Goal: Task Accomplishment & Management: Complete application form

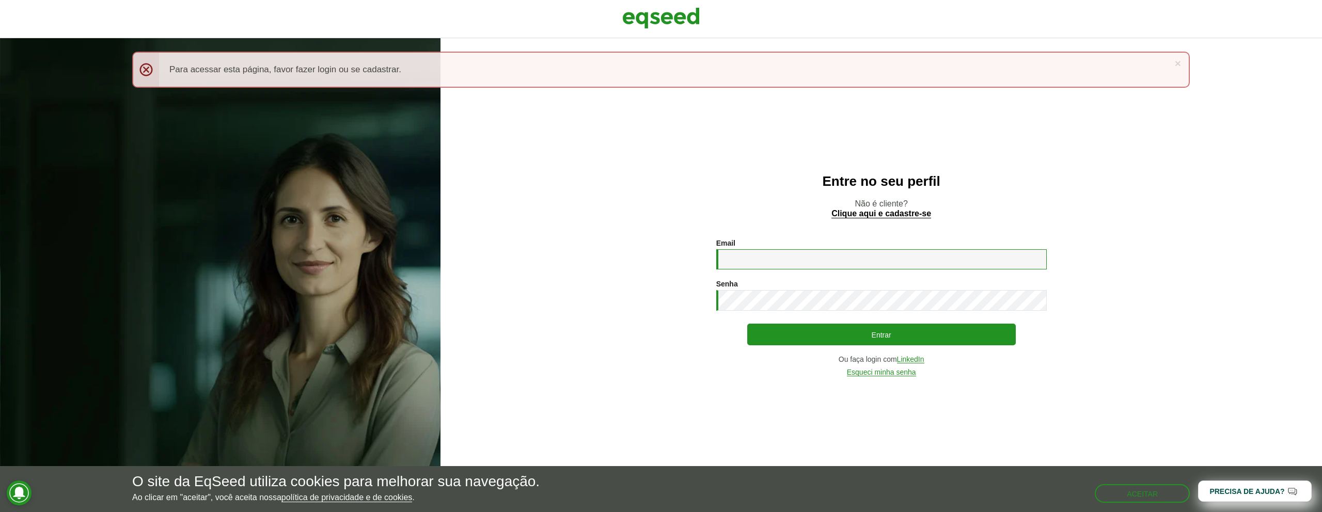
click at [771, 260] on input "Email *" at bounding box center [881, 259] width 330 height 20
click at [721, 206] on p "Não é cliente? Clique aqui e cadastre-se" at bounding box center [881, 209] width 840 height 20
click at [772, 265] on input "Email *" at bounding box center [881, 259] width 330 height 20
click at [753, 224] on div "Entre no seu perfil Não é cliente? Clique aqui e cadastre-se Email * Digite seu…" at bounding box center [880, 275] width 881 height 474
click at [767, 266] on input "Email *" at bounding box center [881, 259] width 330 height 20
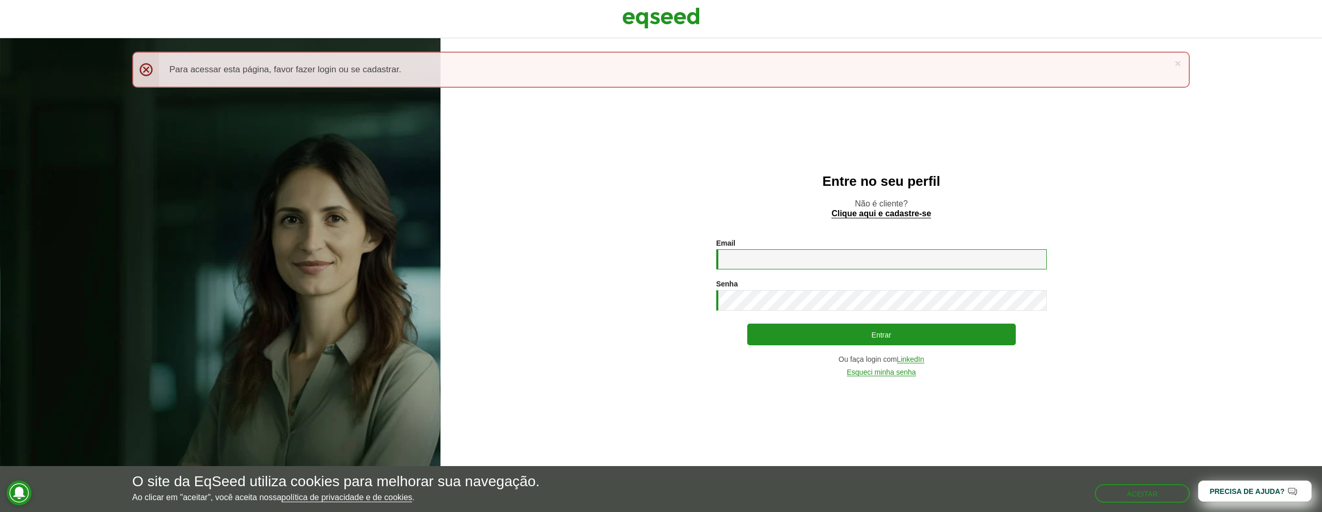
click at [731, 251] on input "Email *" at bounding box center [881, 259] width 330 height 20
click at [799, 259] on input "Email *" at bounding box center [881, 259] width 330 height 20
type input "**********"
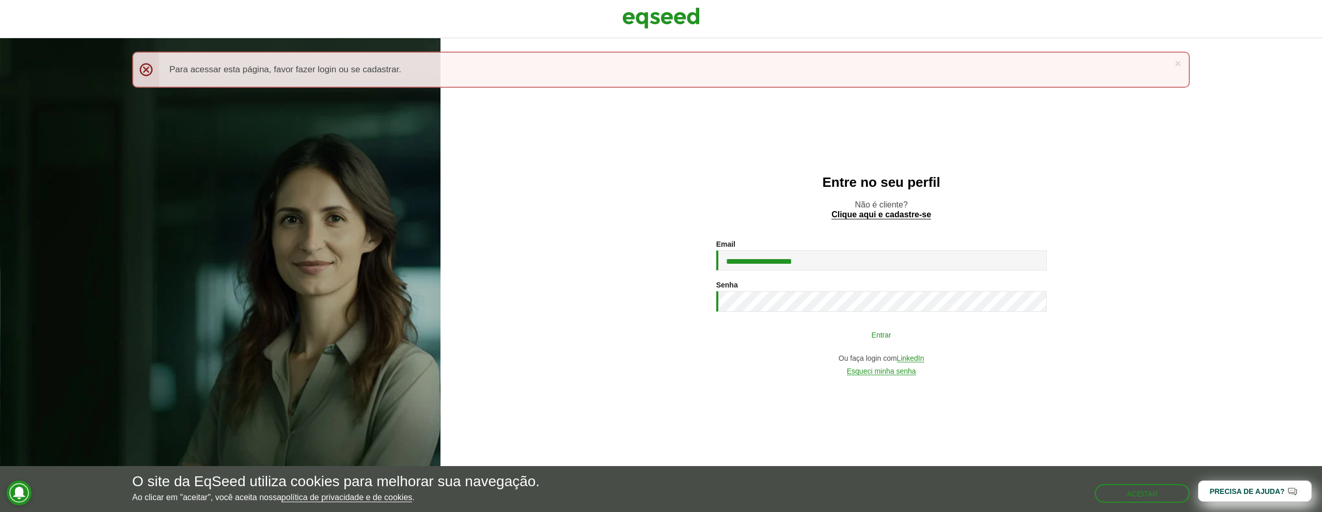
click at [811, 341] on button "Entrar" at bounding box center [881, 335] width 268 height 20
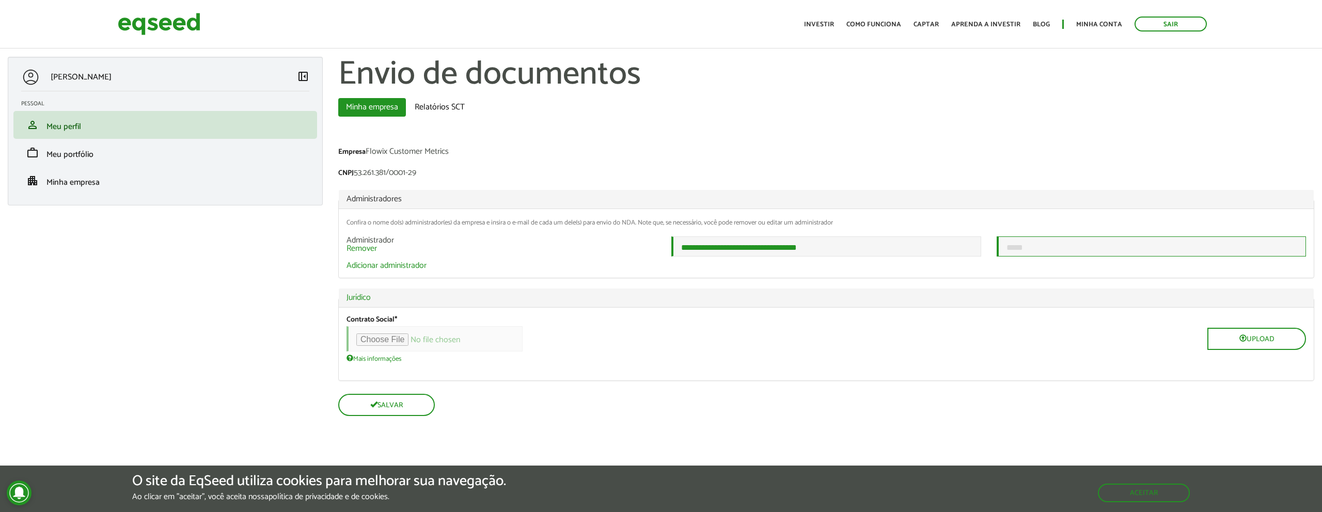
click at [1015, 251] on input "email" at bounding box center [1150, 246] width 309 height 20
type input "**********"
click at [412, 409] on button "Salvar" at bounding box center [385, 404] width 94 height 20
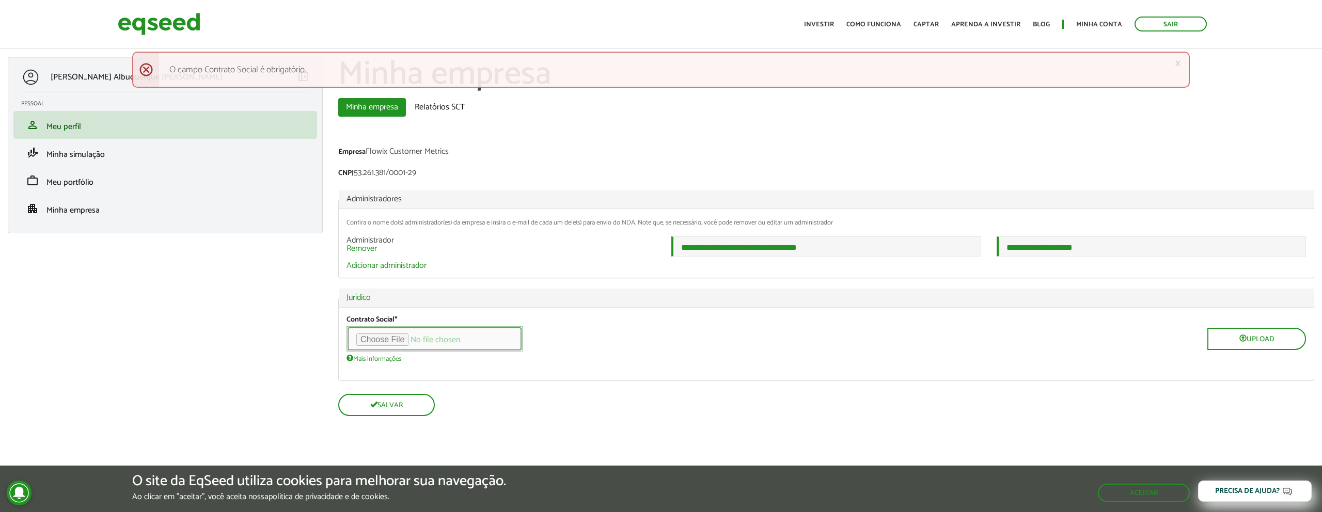
click at [383, 341] on input "file" at bounding box center [434, 338] width 176 height 25
type input "**********"
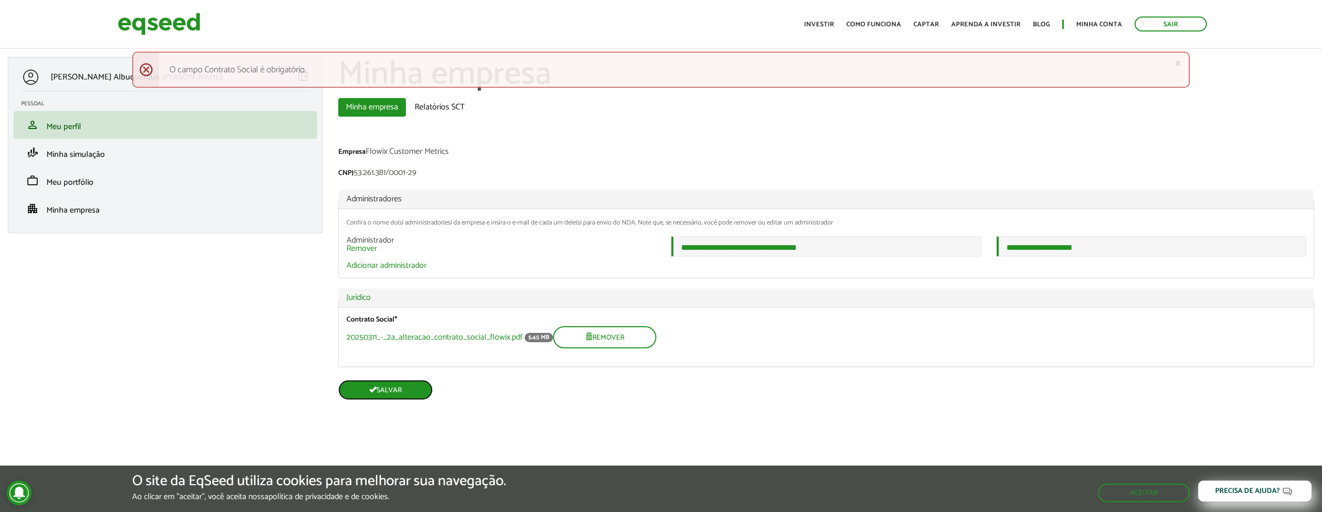
click at [394, 399] on button "Salvar" at bounding box center [385, 390] width 94 height 20
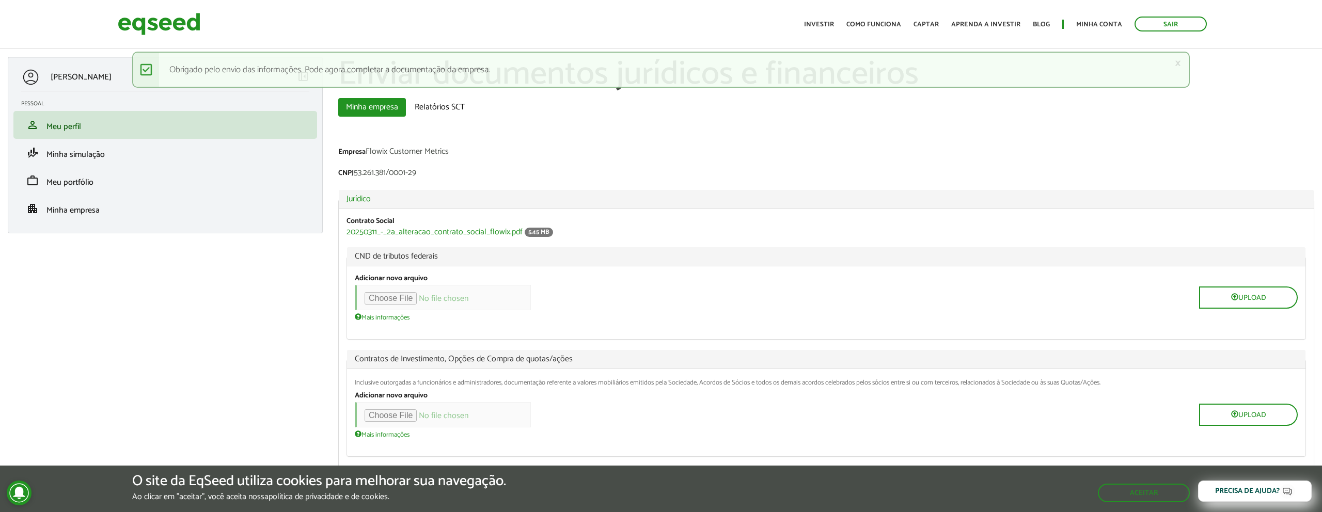
click at [368, 256] on span "CND de tributos federais" at bounding box center [826, 256] width 943 height 8
copy fieldset "CND de tributos federais"
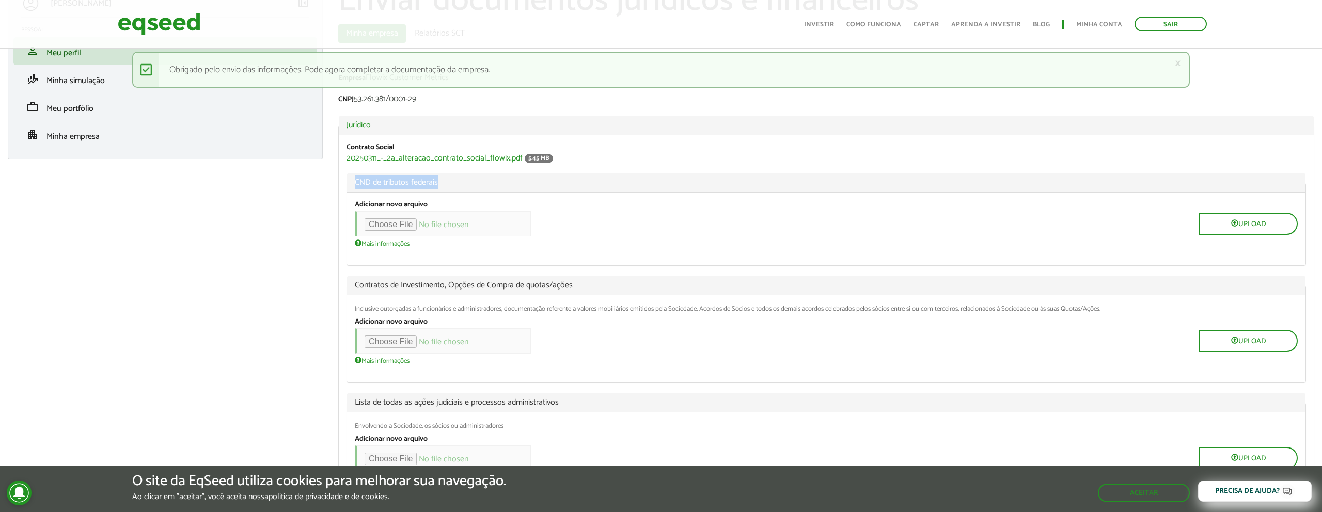
scroll to position [117, 0]
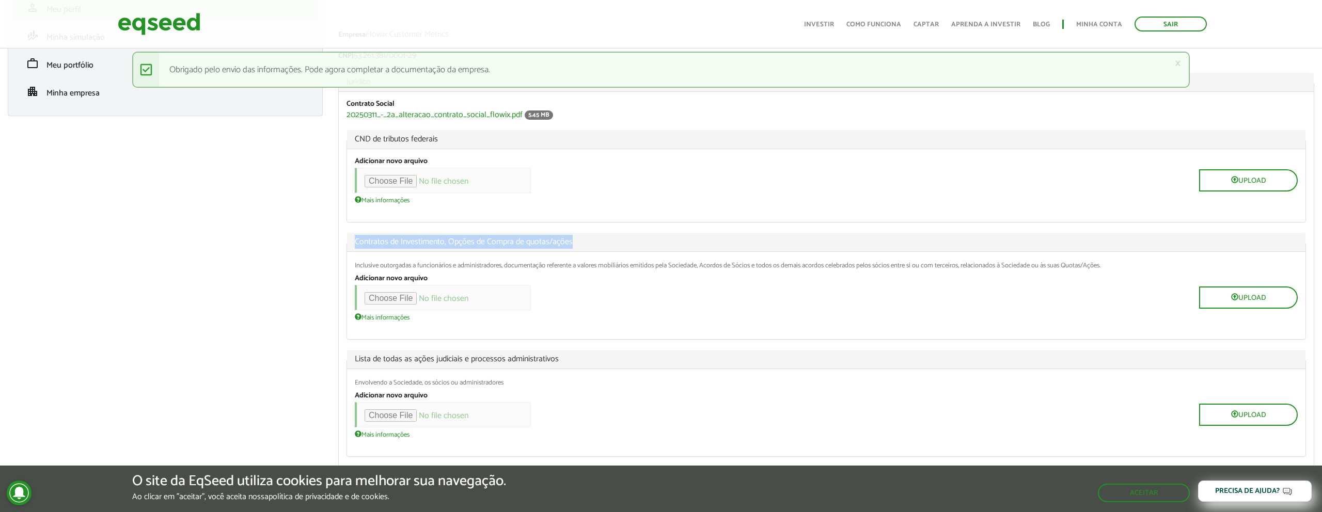
drag, startPoint x: 354, startPoint y: 245, endPoint x: 646, endPoint y: 242, distance: 291.7
click at [646, 242] on span "Contratos de Investimento, Opções de Compra de quotas/ações" at bounding box center [826, 242] width 943 height 8
copy span "Contratos de Investimento, Opções de Compra de quotas/ações"
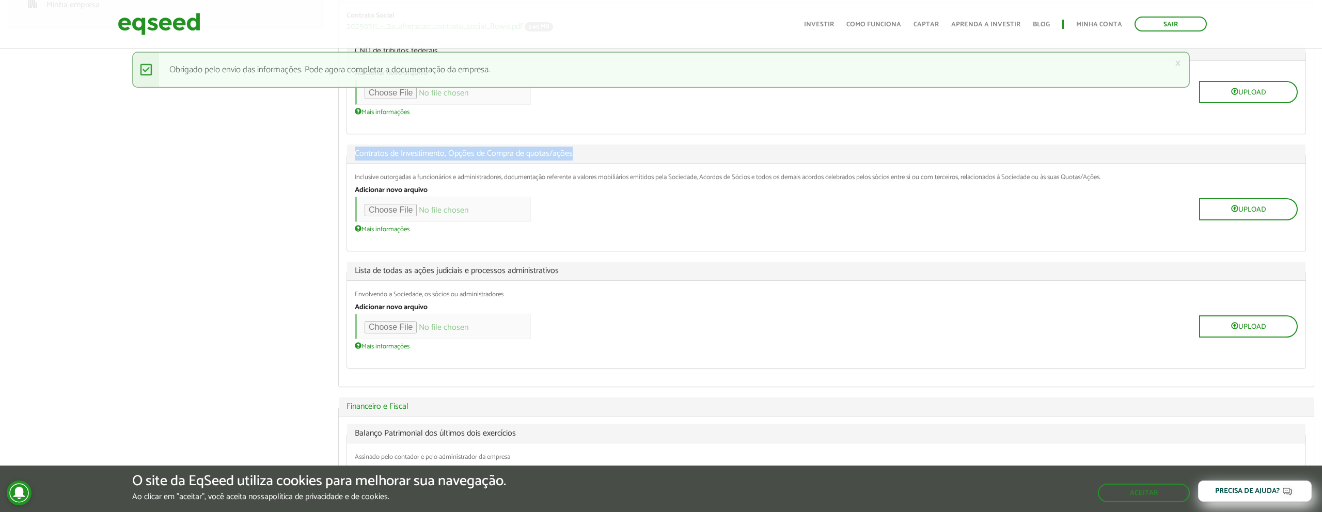
scroll to position [255, 0]
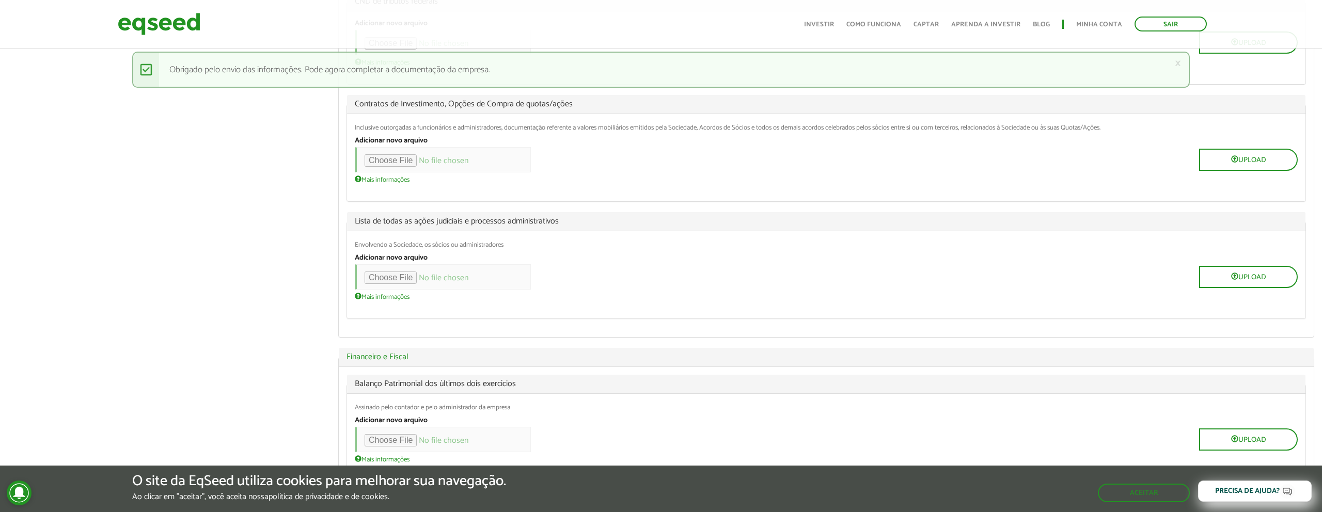
click at [394, 222] on span "Lista de todas as ações judiciais e processos administrativos" at bounding box center [826, 221] width 943 height 8
copy fieldset "Lista de todas as ações judiciais e processos administrativos"
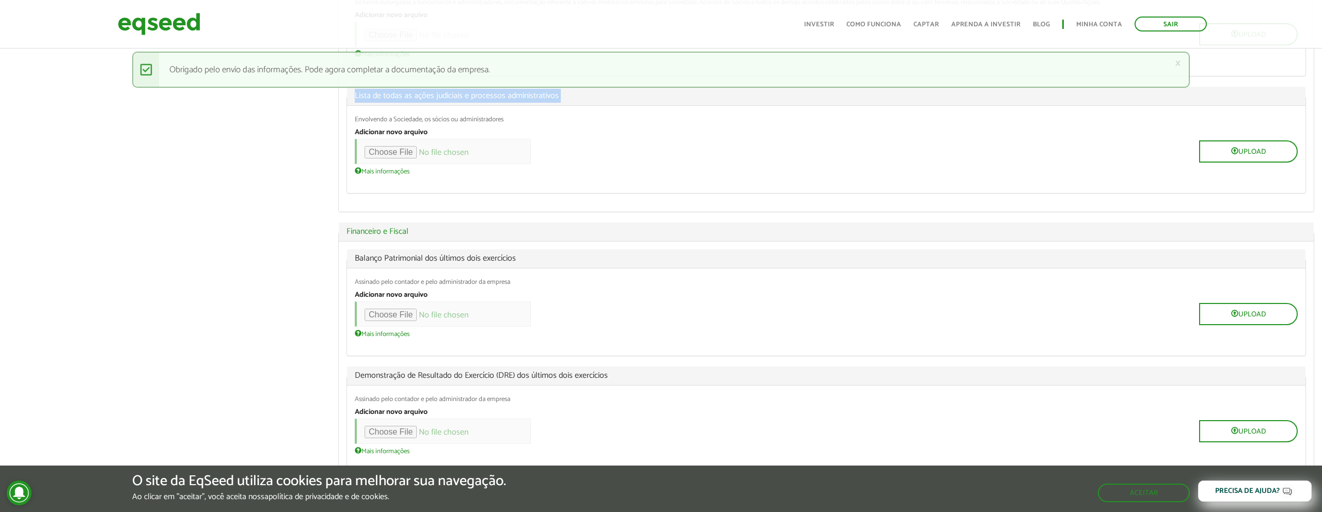
scroll to position [448, 0]
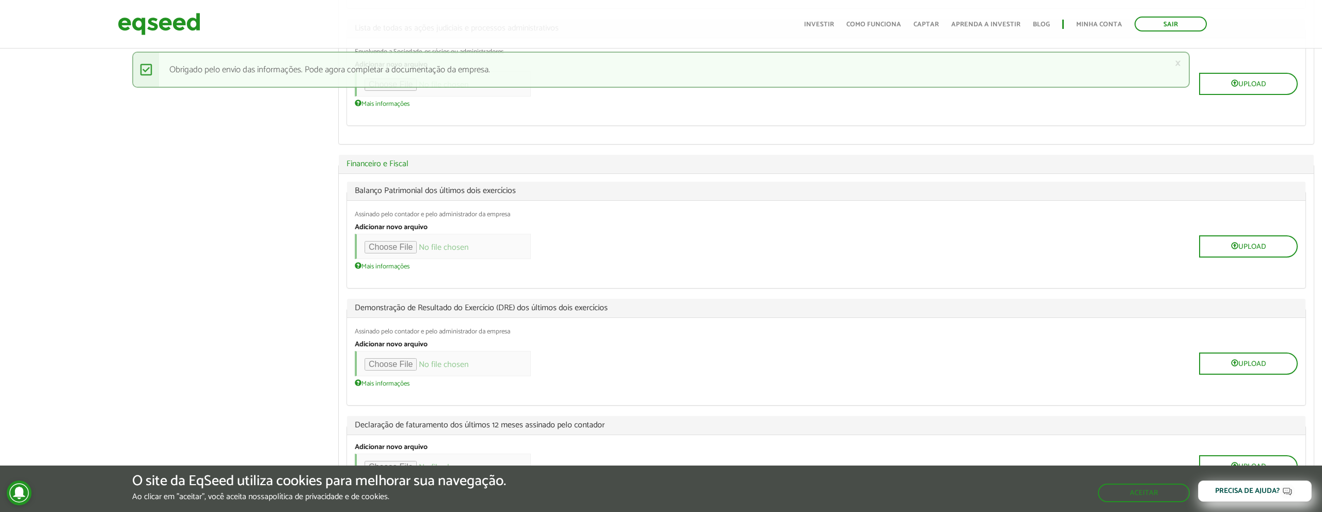
click at [371, 191] on span "Balanço Patrimonial dos últimos dois exercícios" at bounding box center [826, 191] width 943 height 8
copy fieldset "Balanço Patrimonial dos últimos dois exercícios"
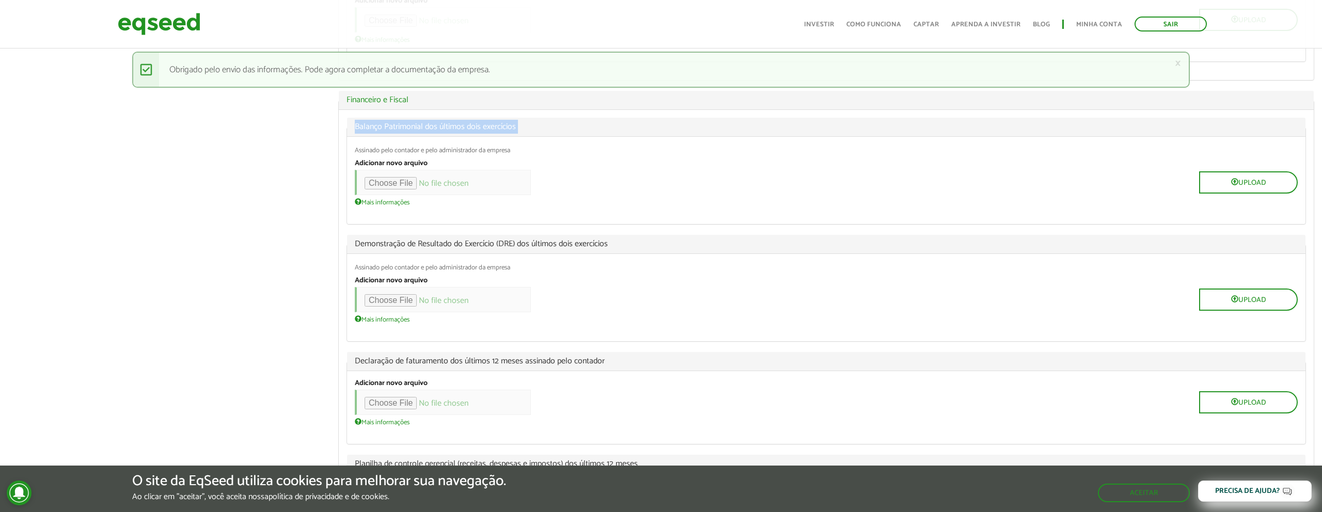
scroll to position [535, 0]
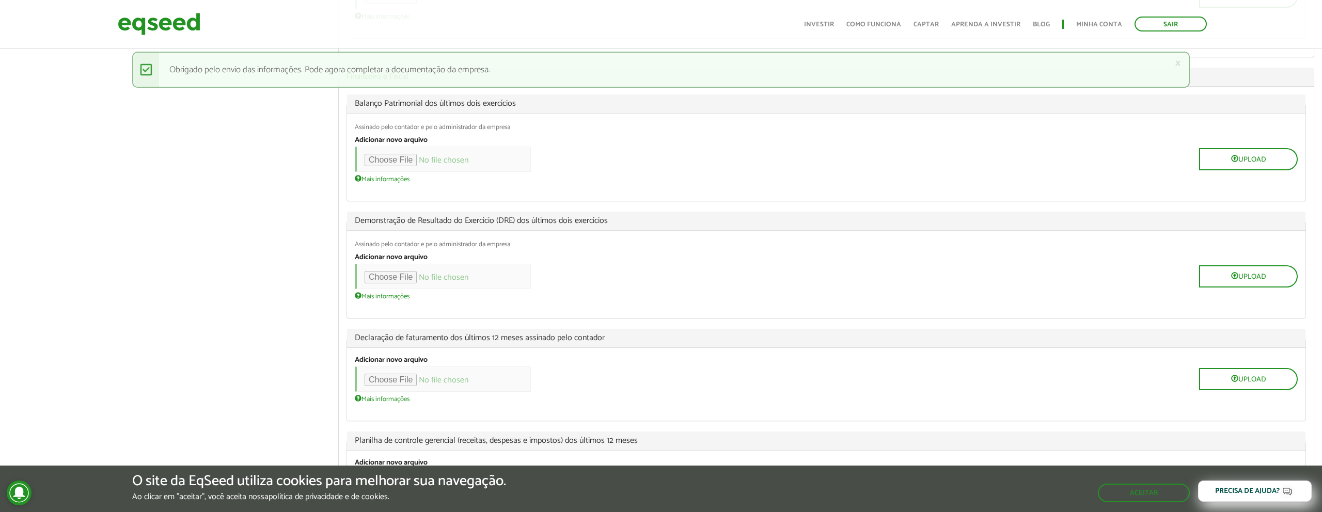
click at [429, 222] on span "Demonstração de Resultado do Exercício (DRE) dos últimos dois exercícios" at bounding box center [826, 221] width 943 height 8
copy fieldset "Demonstração de Resultado do Exercício (DRE) dos últimos dois exercícios"
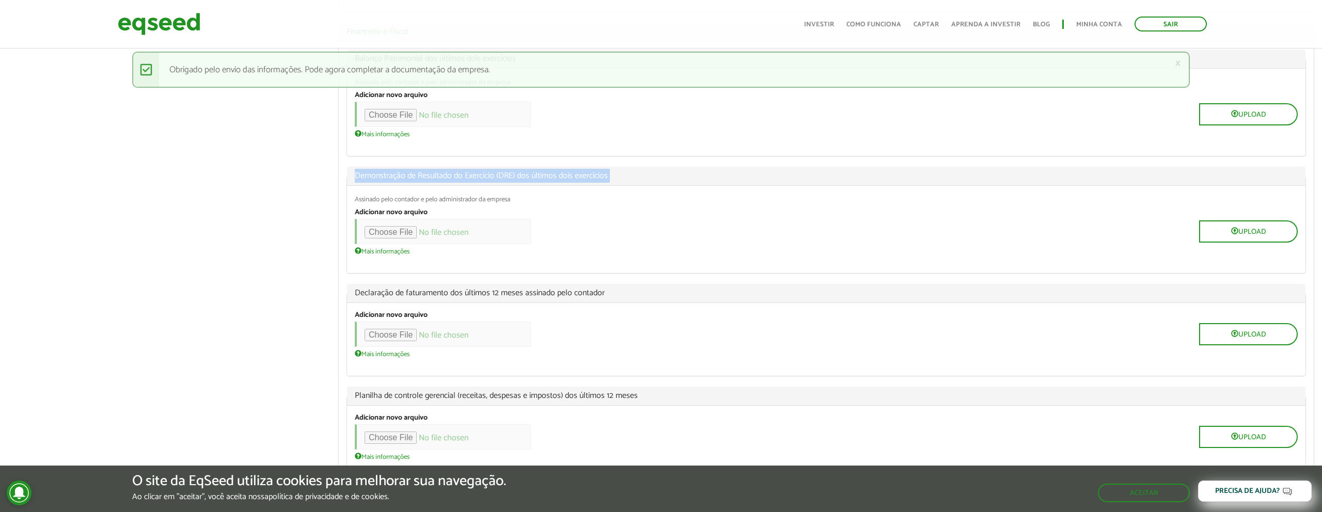
scroll to position [612, 0]
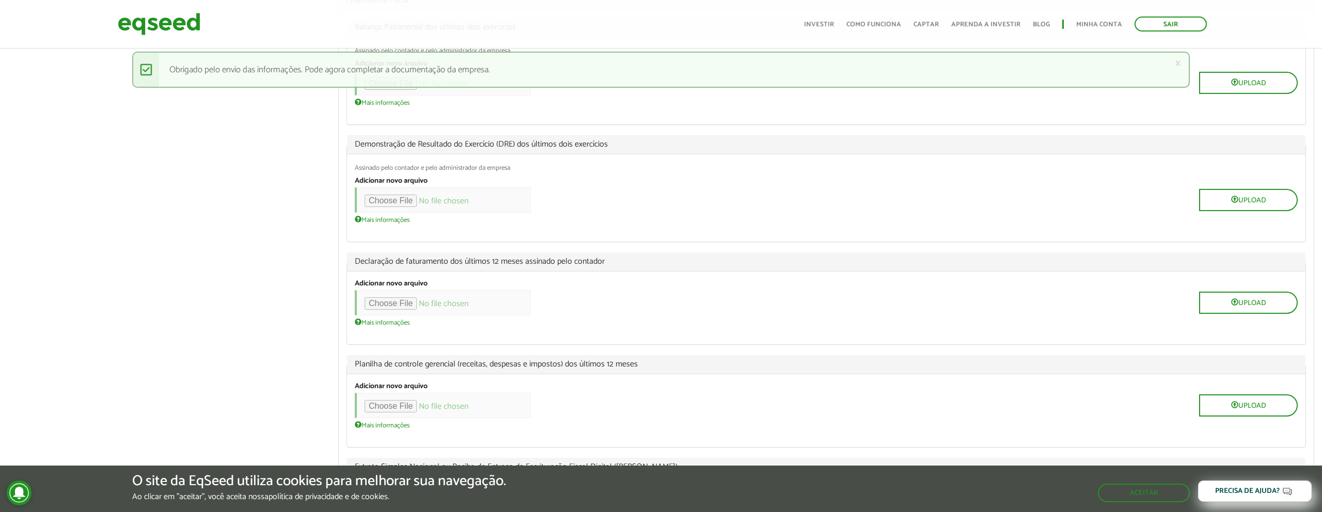
click at [401, 259] on span "Declaração de faturamento dos últimos 12 meses assinado pelo contador" at bounding box center [826, 262] width 943 height 8
copy fieldset "Declaração de faturamento dos últimos 12 meses assinado pelo contador"
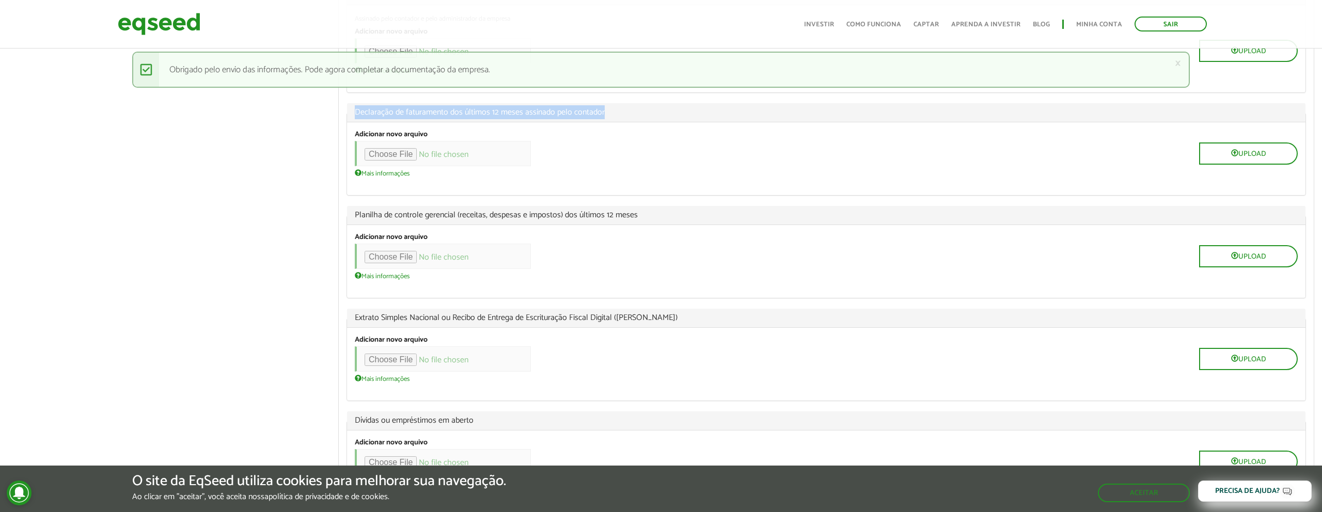
scroll to position [774, 0]
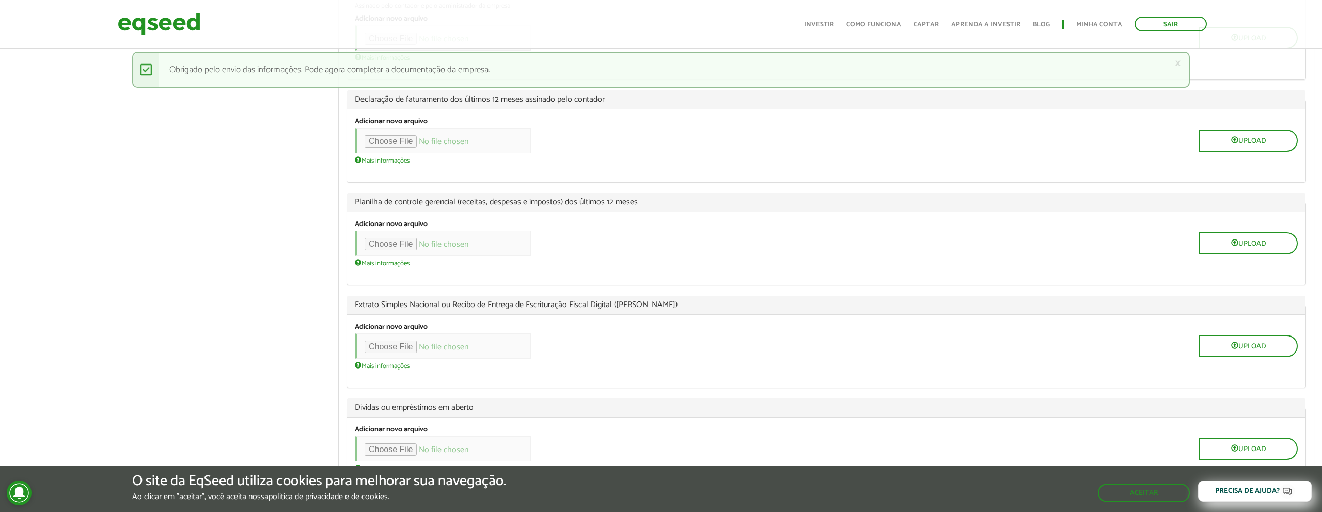
click at [438, 202] on span "Planilha de controle gerencial (receitas, despesas e impostos) dos últimos 12 m…" at bounding box center [826, 202] width 943 height 8
copy fieldset "Planilha de controle gerencial (receitas, despesas e impostos) dos últimos 12 m…"
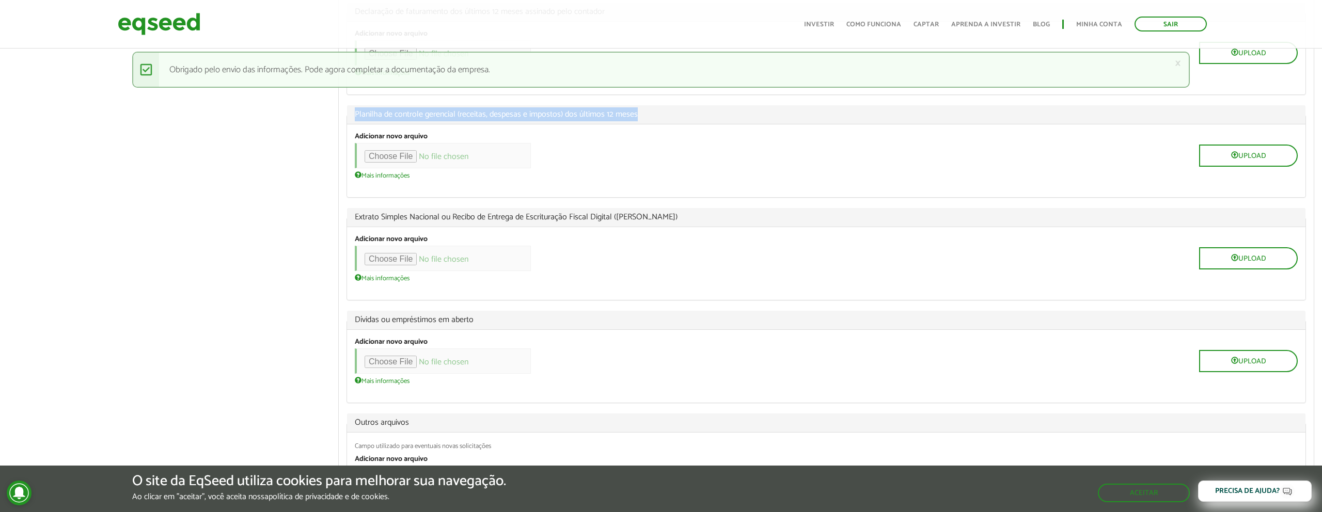
scroll to position [897, 0]
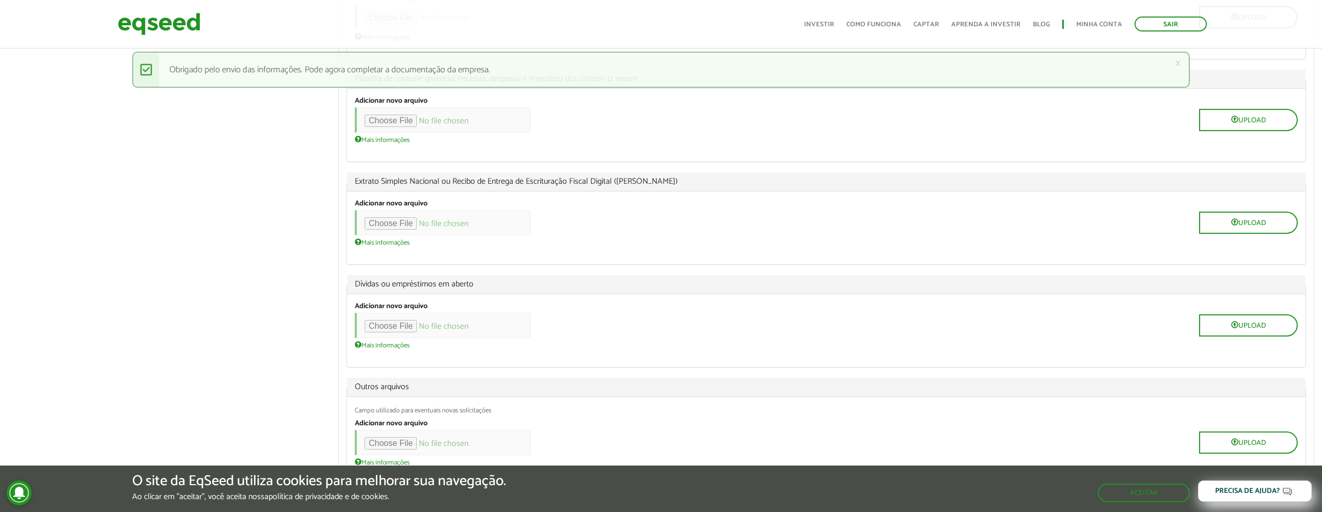
click at [422, 181] on span "Extrato Simples Nacional ou Recibo de Entrega de Escrituração Fiscal Digital (L…" at bounding box center [826, 182] width 943 height 8
copy fieldset "Extrato Simples Nacional ou Recibo de Entrega de Escrituração Fiscal Digital (L…"
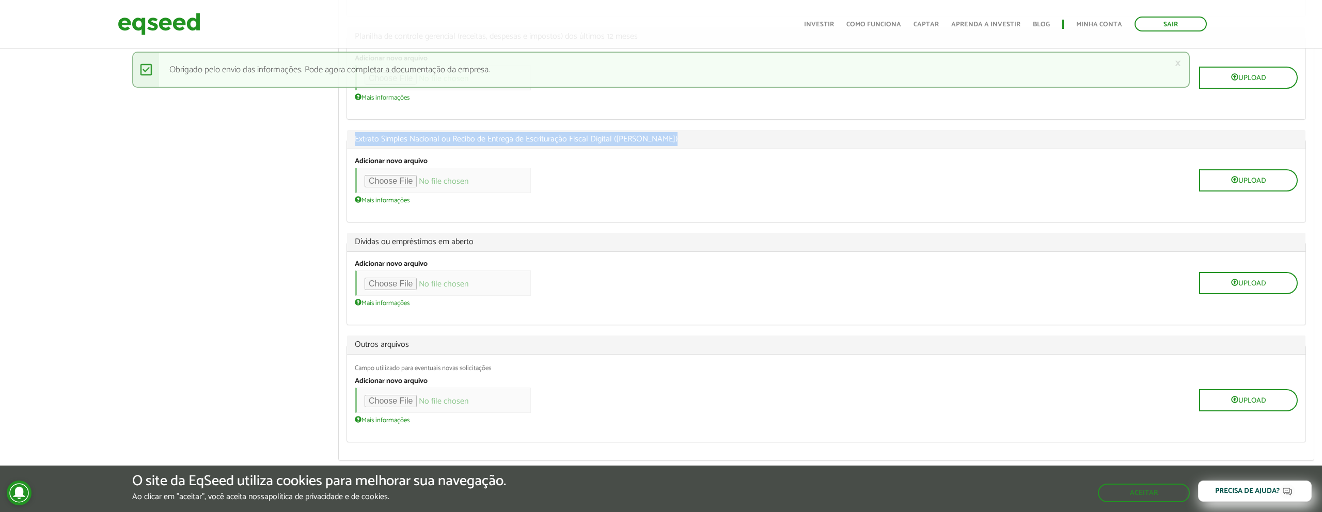
scroll to position [954, 0]
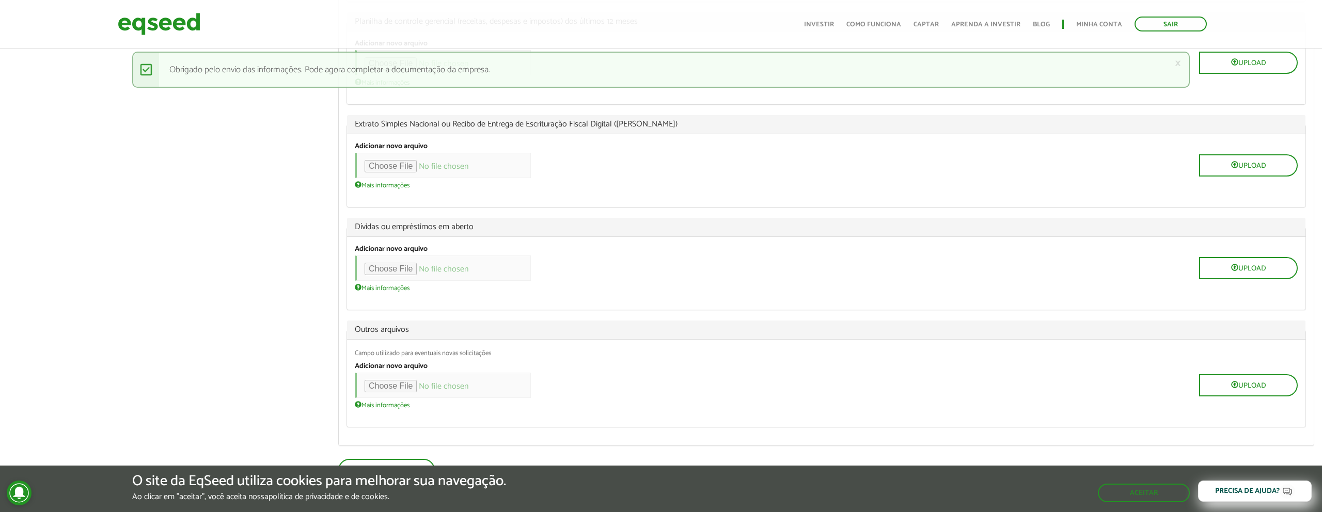
click at [403, 224] on span "Dívidas ou empréstimos em aberto" at bounding box center [826, 227] width 943 height 8
copy fieldset "Dívidas ou empréstimos em aberto"
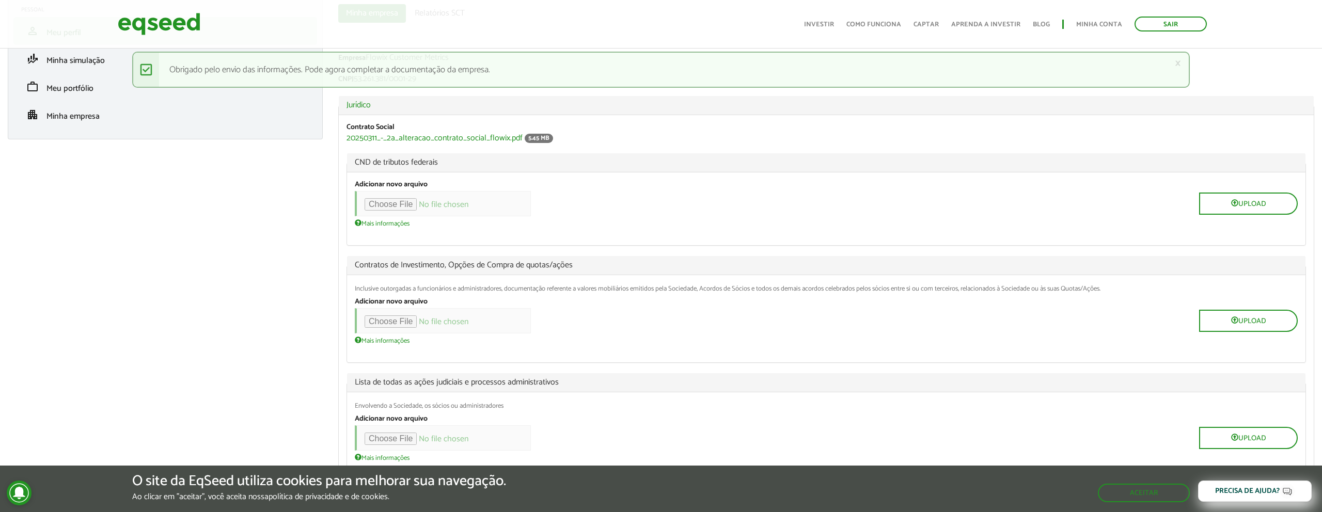
scroll to position [0, 0]
